Goal: Answer question/provide support: Share knowledge or assist other users

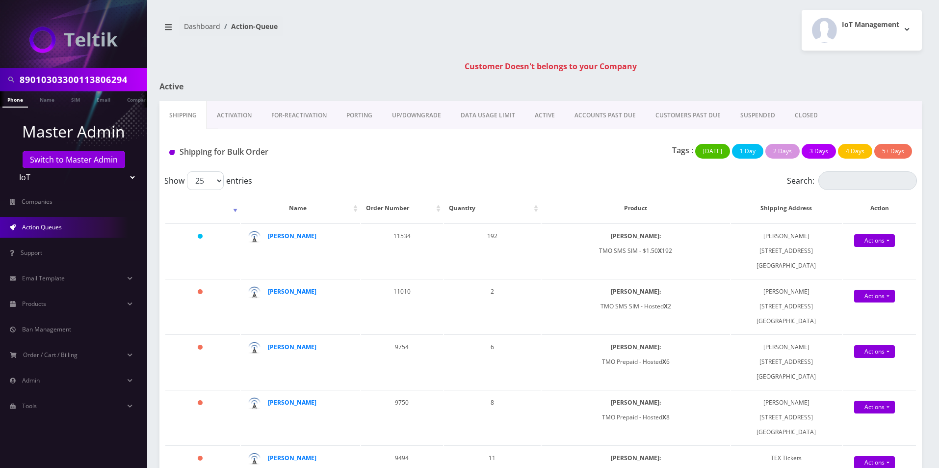
click at [82, 78] on input "89010303300113806294" at bounding box center [82, 79] width 125 height 19
paste input "[EMAIL_ADDRESS][DOMAIN_NAME]"
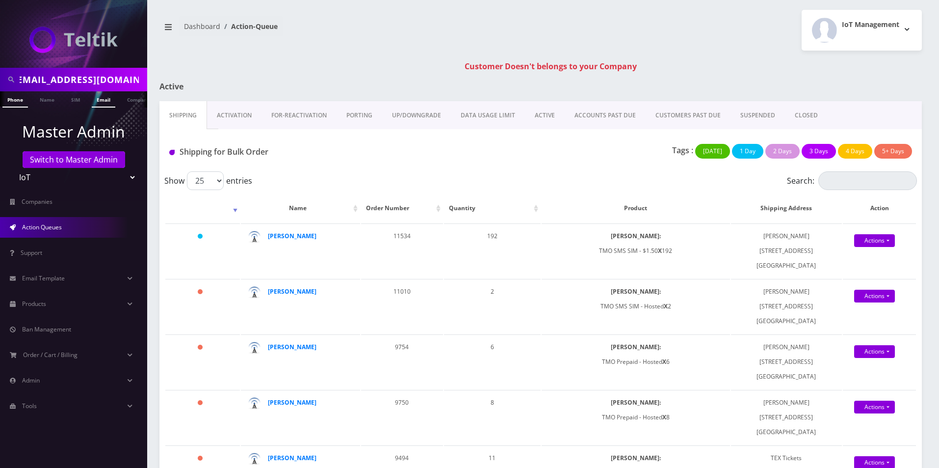
type input "[EMAIL_ADDRESS][DOMAIN_NAME]"
click at [97, 99] on link "Email" at bounding box center [104, 99] width 24 height 16
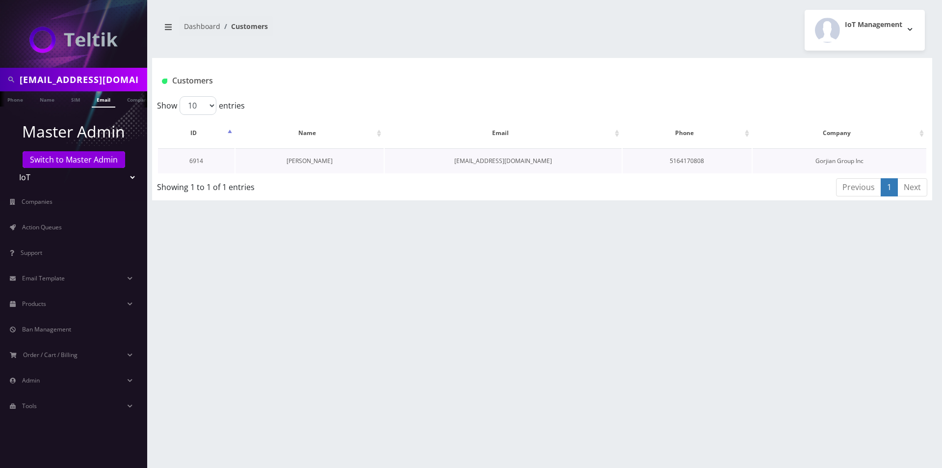
click at [294, 160] on link "Joseph Gorjian" at bounding box center [310, 161] width 46 height 8
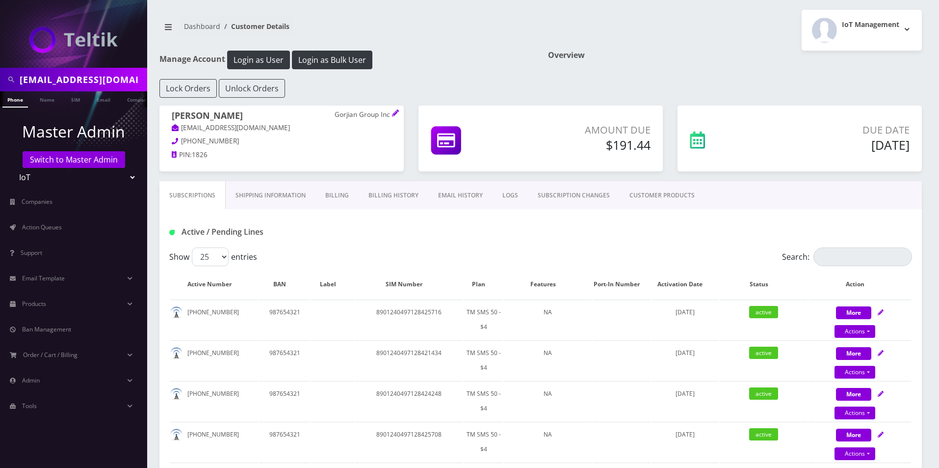
click at [383, 194] on link "Billing History" at bounding box center [394, 195] width 70 height 28
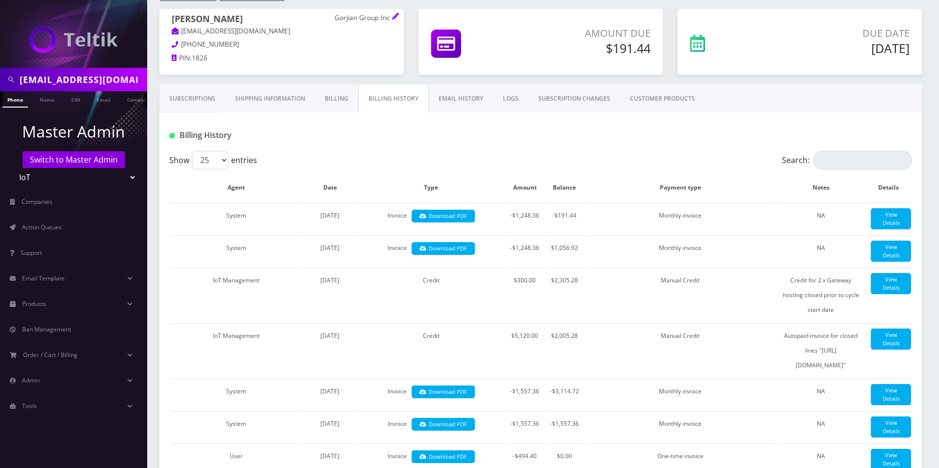
scroll to position [98, 0]
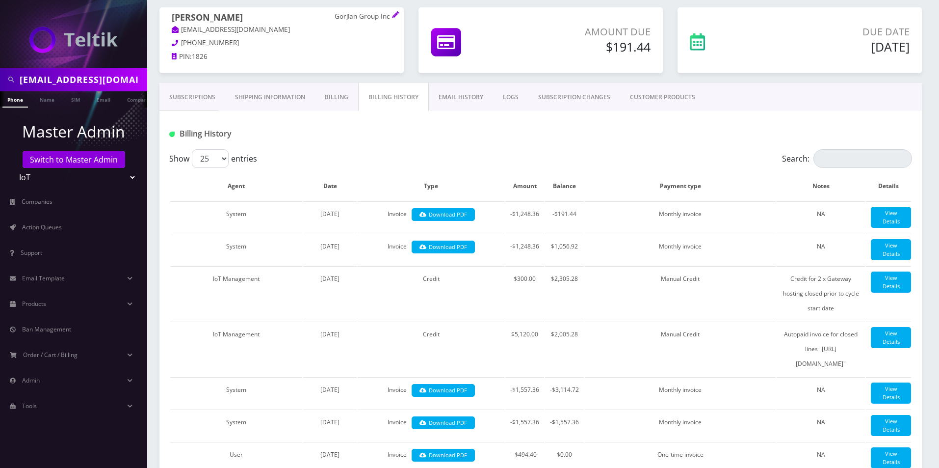
click at [107, 81] on input "[EMAIL_ADDRESS][DOMAIN_NAME]" at bounding box center [82, 79] width 125 height 19
paste input "ericaflipsstuff"
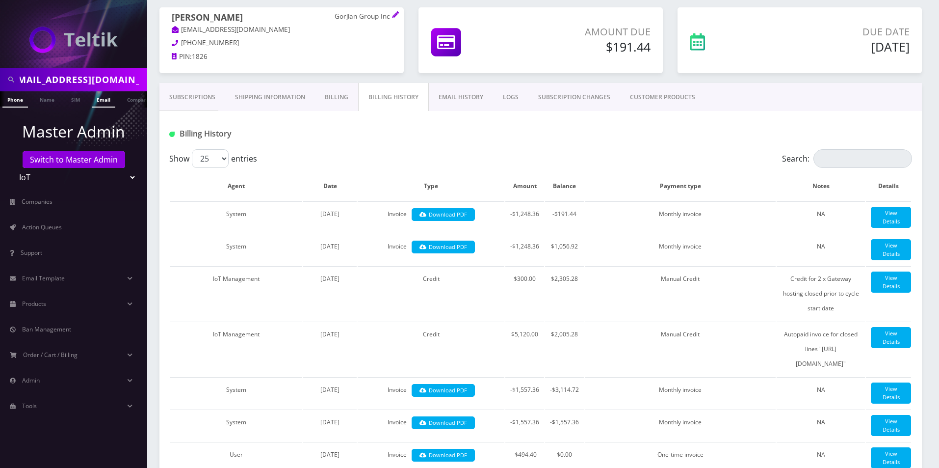
type input "[EMAIL_ADDRESS][DOMAIN_NAME]"
click at [107, 98] on link "Email" at bounding box center [104, 99] width 24 height 16
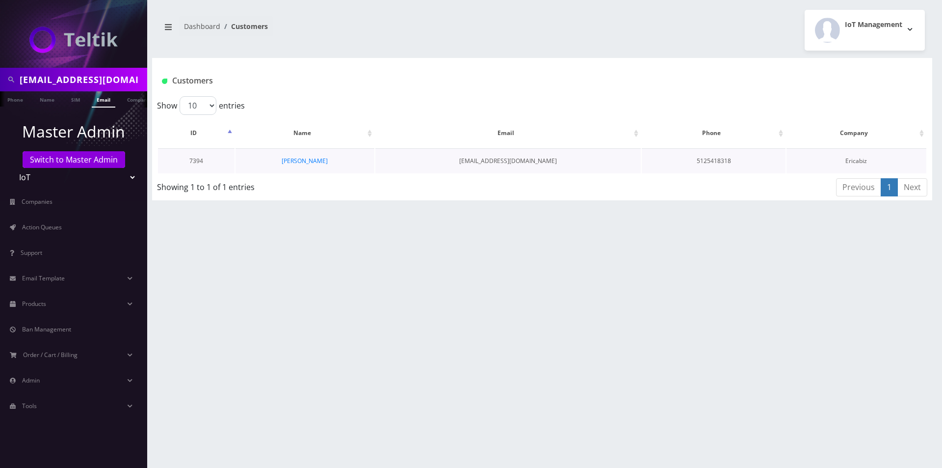
scroll to position [0, 5]
click at [296, 164] on link "John Creasy" at bounding box center [305, 161] width 46 height 8
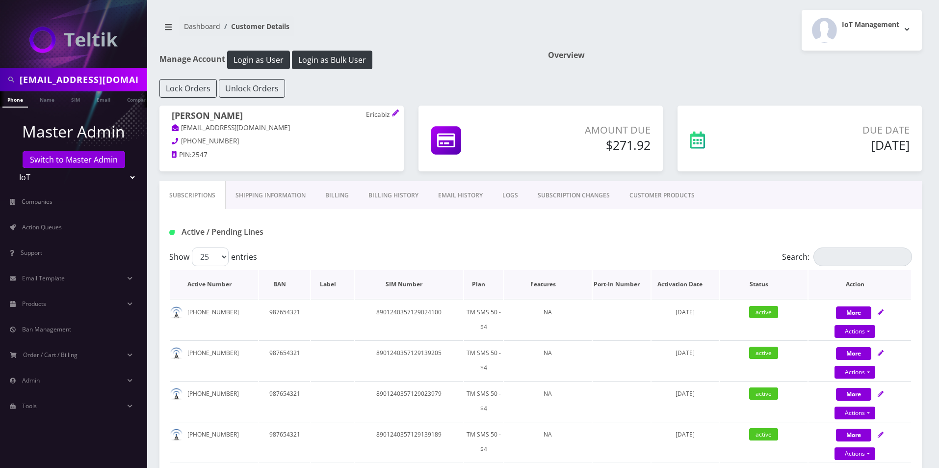
click at [486, 280] on th "Plan" at bounding box center [483, 284] width 39 height 28
